Goal: Information Seeking & Learning: Understand process/instructions

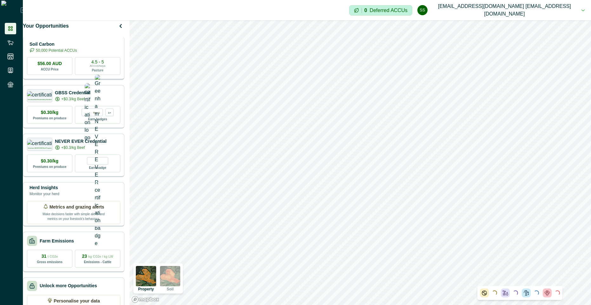
click at [77, 53] on p "50,000 Potential ACCUs" at bounding box center [56, 51] width 41 height 6
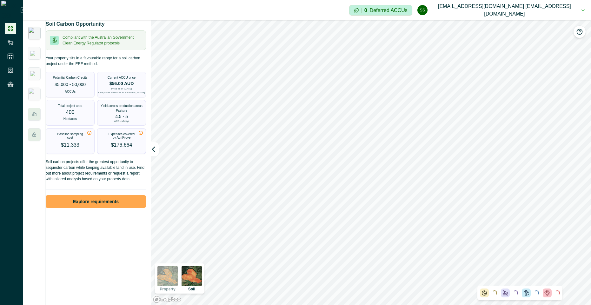
click at [97, 201] on button "Explore requirements" at bounding box center [96, 201] width 100 height 13
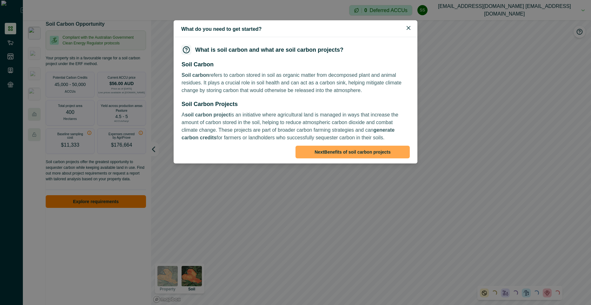
click at [338, 153] on button "Next Benefits of soil carbon projects" at bounding box center [352, 152] width 114 height 13
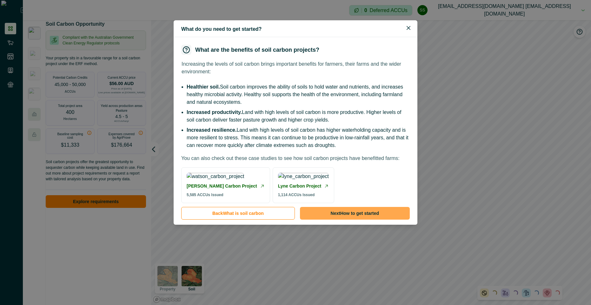
click at [350, 219] on button "Next How to get started" at bounding box center [355, 213] width 110 height 13
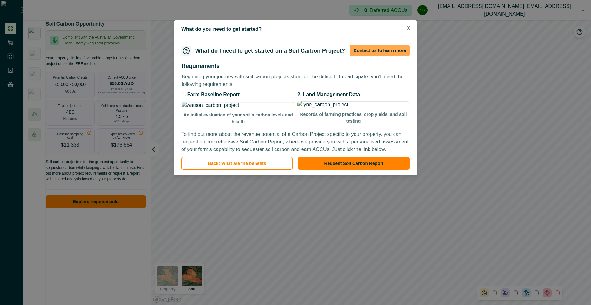
click at [398, 48] on button "Contact us to learn more" at bounding box center [380, 51] width 60 height 12
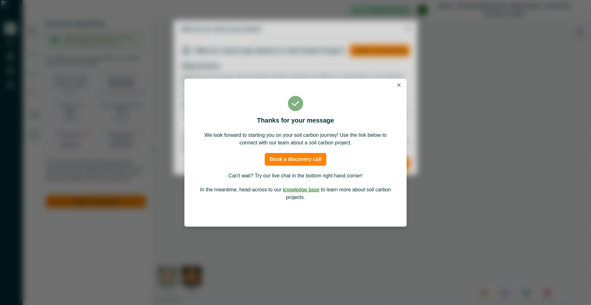
click at [396, 83] on button "Close" at bounding box center [399, 85] width 8 height 8
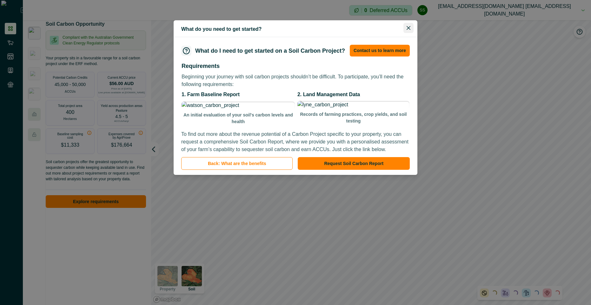
click at [409, 27] on icon "Close" at bounding box center [408, 28] width 4 height 4
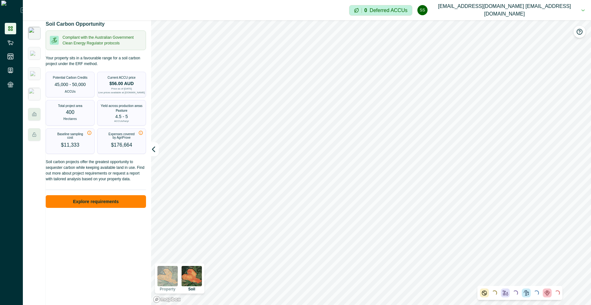
click at [333, 16] on div "Impersonation Mode 0 Deferred ACCUs ss [EMAIL_ADDRESS][DOMAIN_NAME] [EMAIL_ADDR…" at bounding box center [307, 10] width 568 height 20
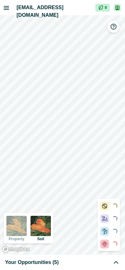
click at [68, 262] on div "Your Opportunities (5)" at bounding box center [62, 263] width 114 height 8
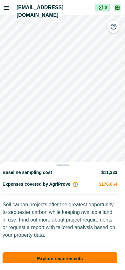
scroll to position [155, 0]
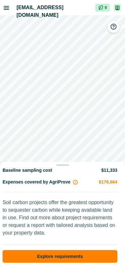
click at [77, 250] on button "Explore requirements" at bounding box center [60, 256] width 114 height 13
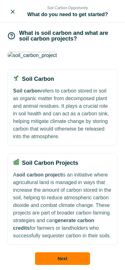
scroll to position [0, 0]
click at [71, 257] on button "Next" at bounding box center [62, 258] width 55 height 13
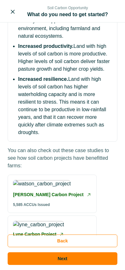
scroll to position [195, 0]
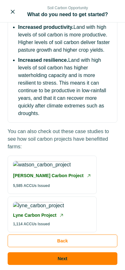
click at [87, 263] on button "Next" at bounding box center [62, 258] width 109 height 13
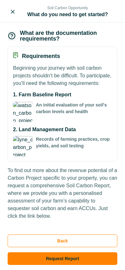
click at [70, 240] on button "Back" at bounding box center [62, 241] width 109 height 13
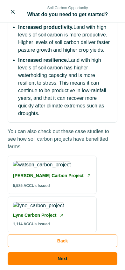
click at [81, 263] on button "Next" at bounding box center [62, 258] width 109 height 13
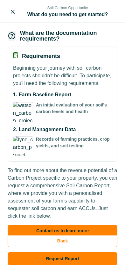
scroll to position [15, 0]
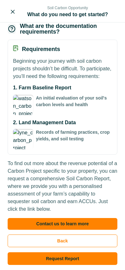
click at [49, 225] on button "Contact us to learn more" at bounding box center [62, 224] width 109 height 12
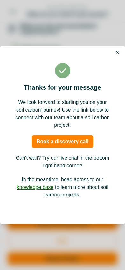
click at [117, 51] on icon "Close" at bounding box center [116, 52] width 3 height 3
